Goal: Register for event/course

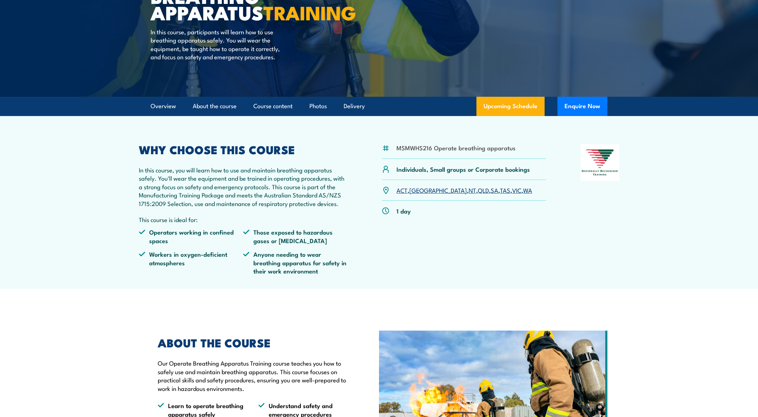
scroll to position [109, 0]
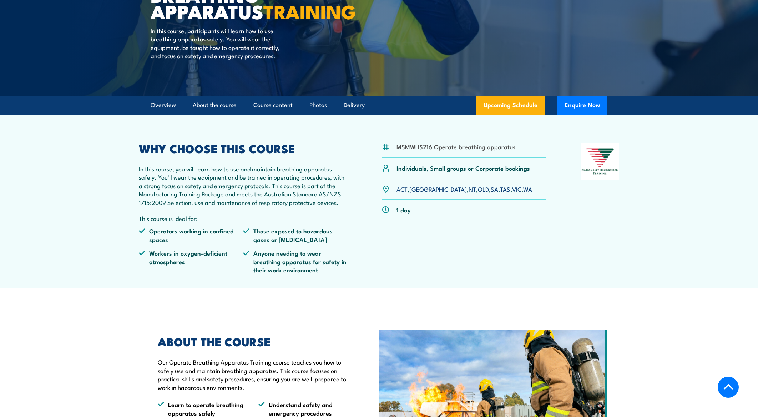
click at [478, 193] on link "QLD" at bounding box center [483, 188] width 11 height 9
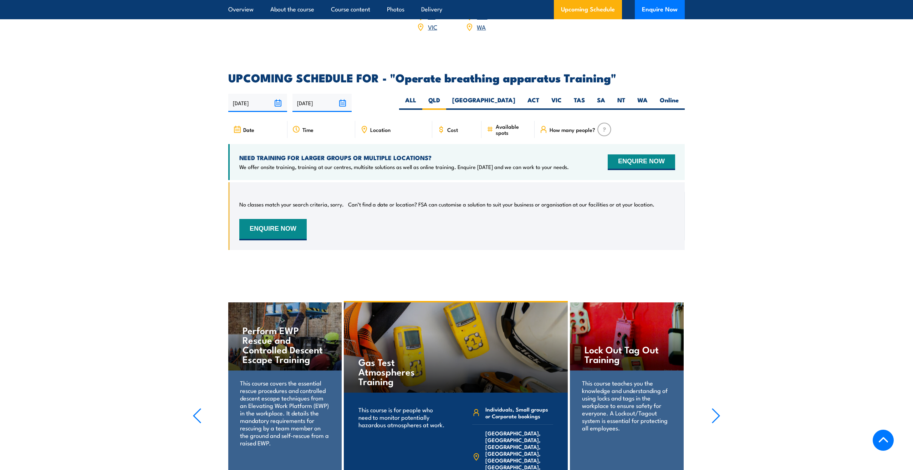
scroll to position [1069, 0]
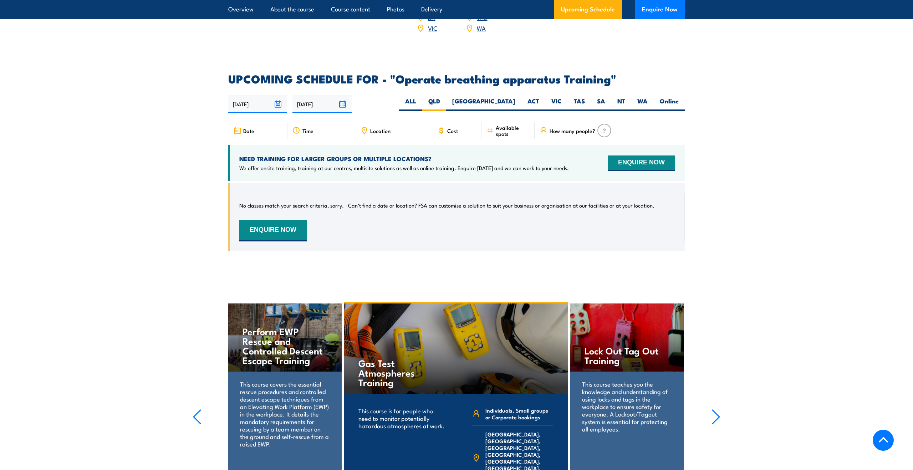
click at [277, 104] on input "[DATE]" at bounding box center [257, 104] width 59 height 18
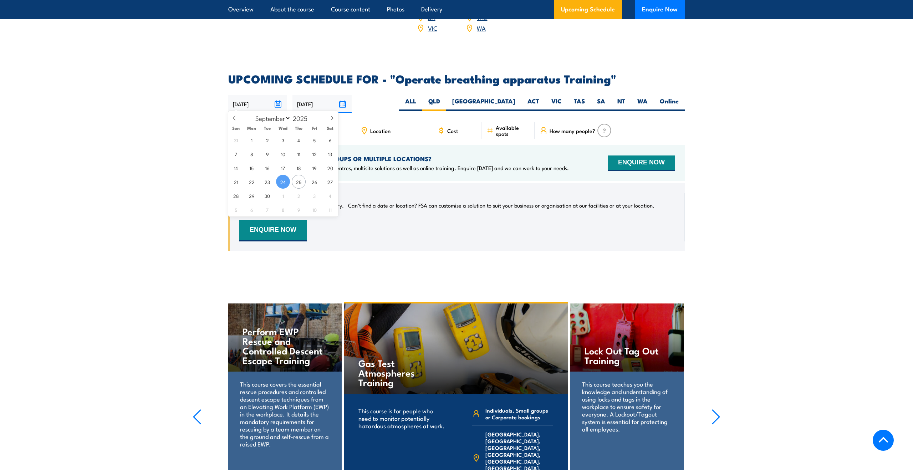
scroll to position [1065, 0]
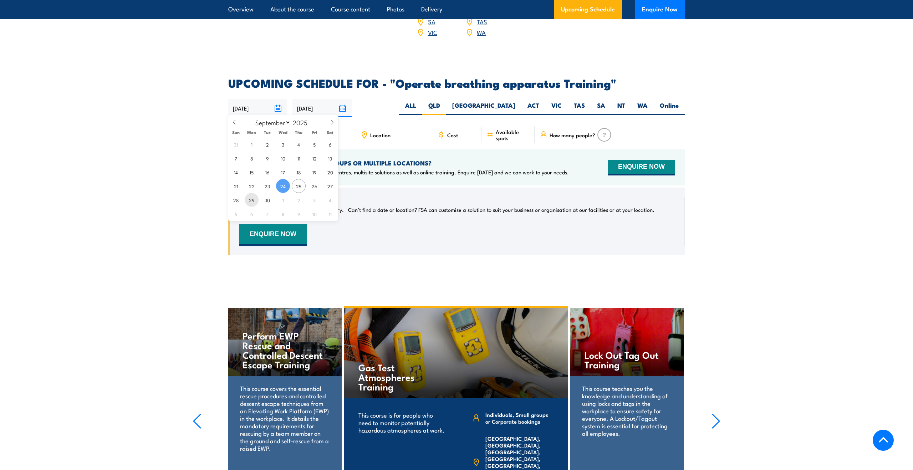
click at [252, 197] on span "29" at bounding box center [252, 200] width 14 height 14
type input "29/09/2025"
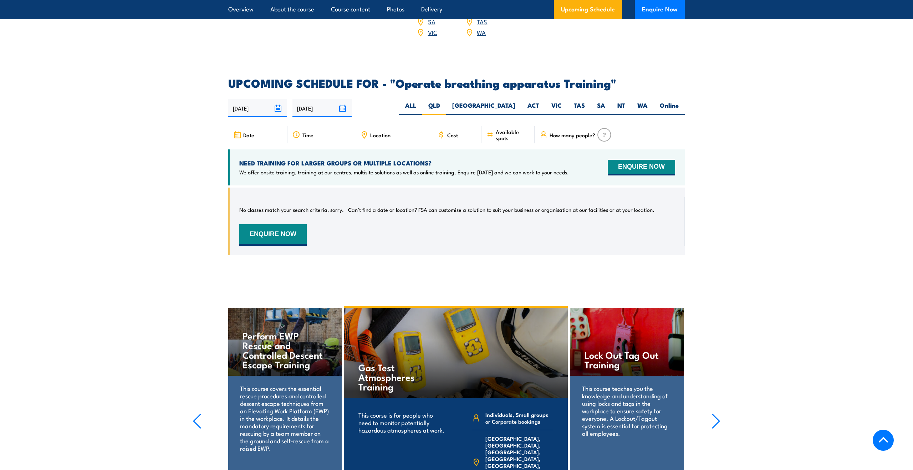
click at [341, 105] on input "[DATE]" at bounding box center [322, 108] width 59 height 18
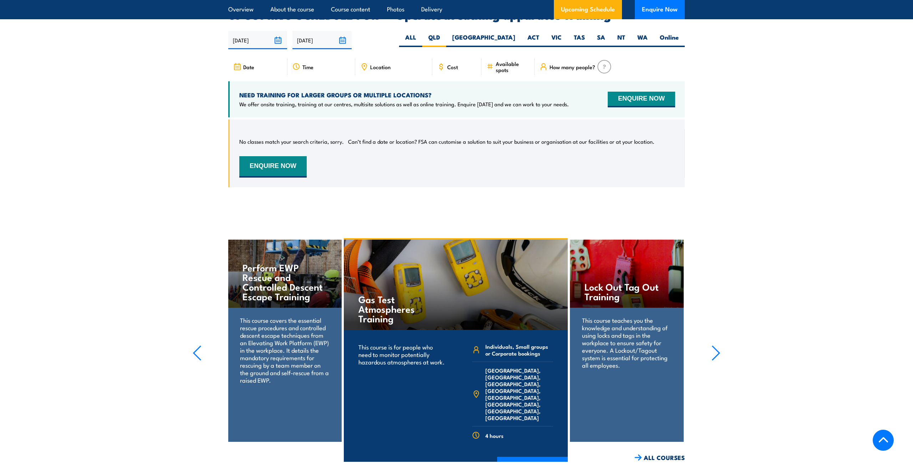
scroll to position [1131, 0]
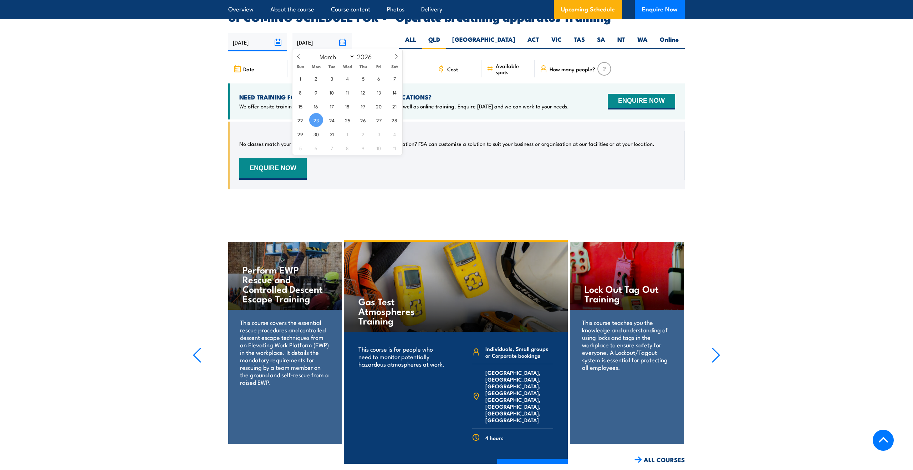
click at [341, 39] on input "[DATE]" at bounding box center [322, 42] width 59 height 18
click at [303, 56] on span at bounding box center [299, 58] width 12 height 19
select select "0"
click at [303, 56] on span at bounding box center [299, 58] width 12 height 19
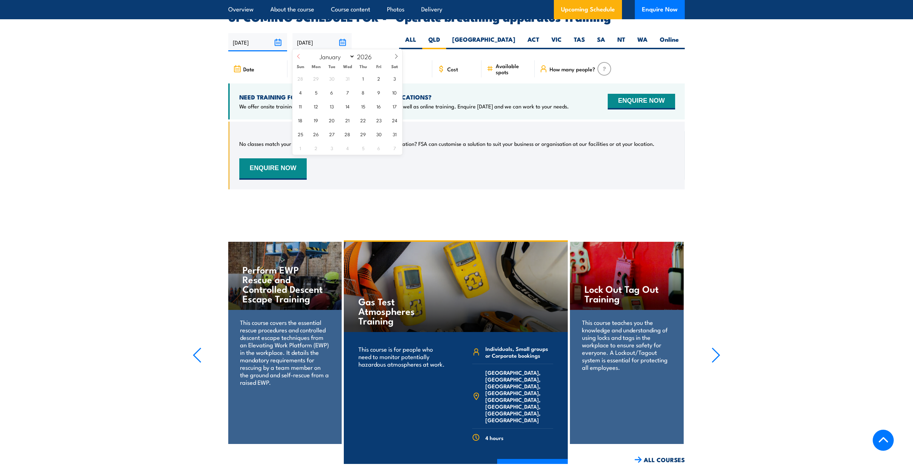
type input "2025"
click at [303, 56] on span at bounding box center [299, 59] width 12 height 19
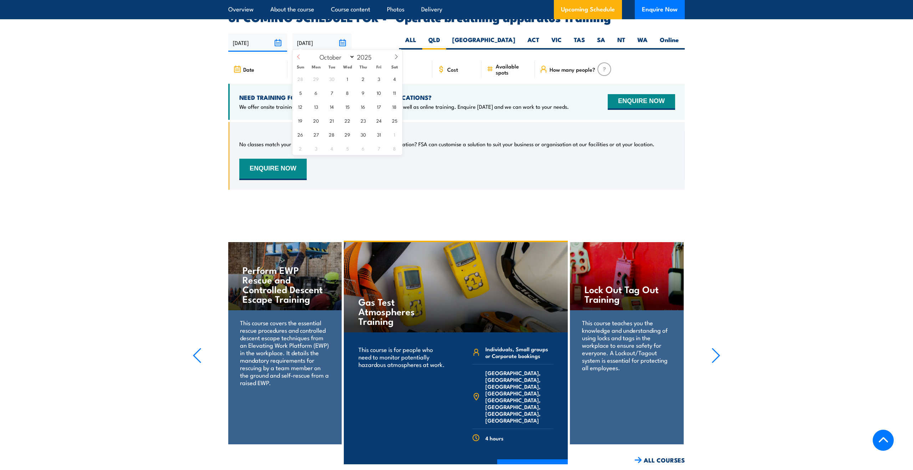
select select "8"
click at [378, 134] on span "3" at bounding box center [379, 134] width 14 height 14
type input "03/10/2025"
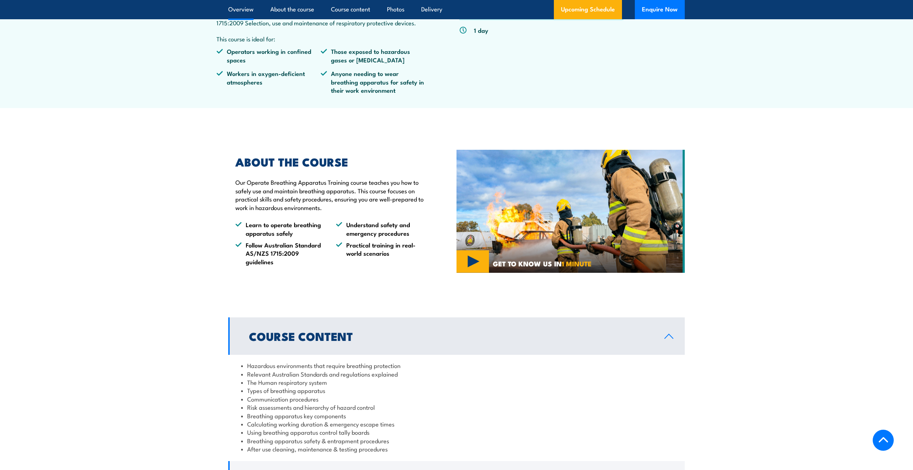
scroll to position [282, 0]
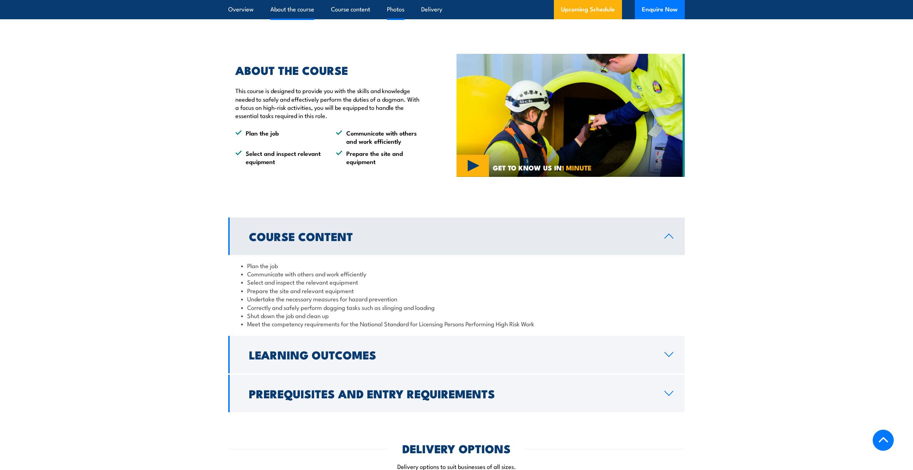
scroll to position [365, 0]
